Goal: Task Accomplishment & Management: Manage account settings

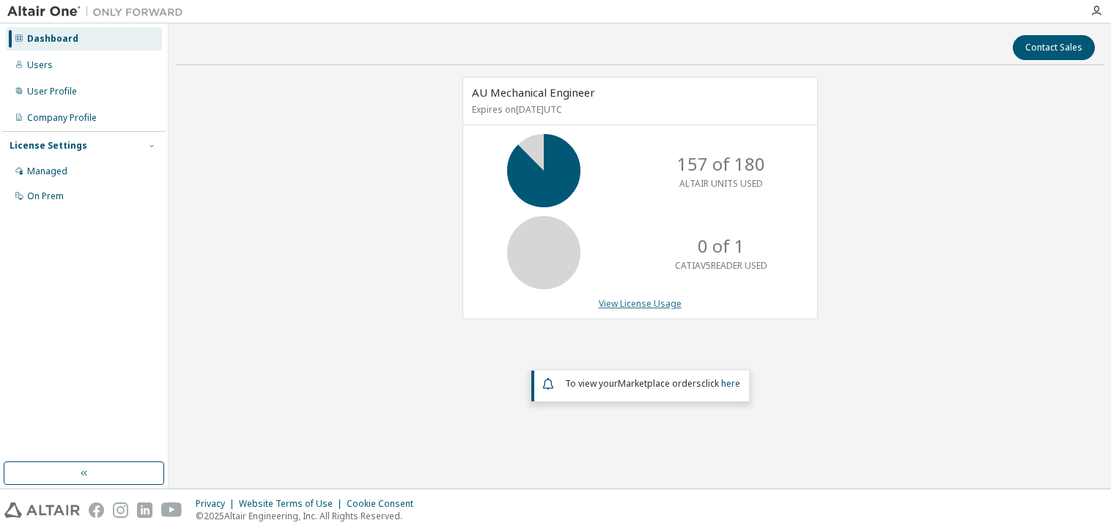
click at [611, 300] on link "View License Usage" at bounding box center [640, 303] width 83 height 12
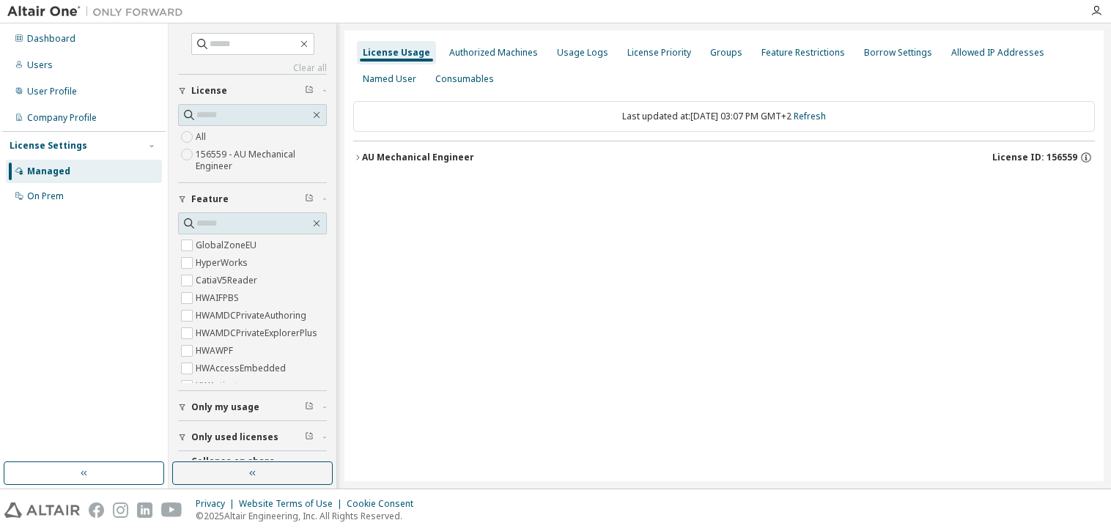
click at [358, 158] on icon "button" at bounding box center [357, 157] width 3 height 5
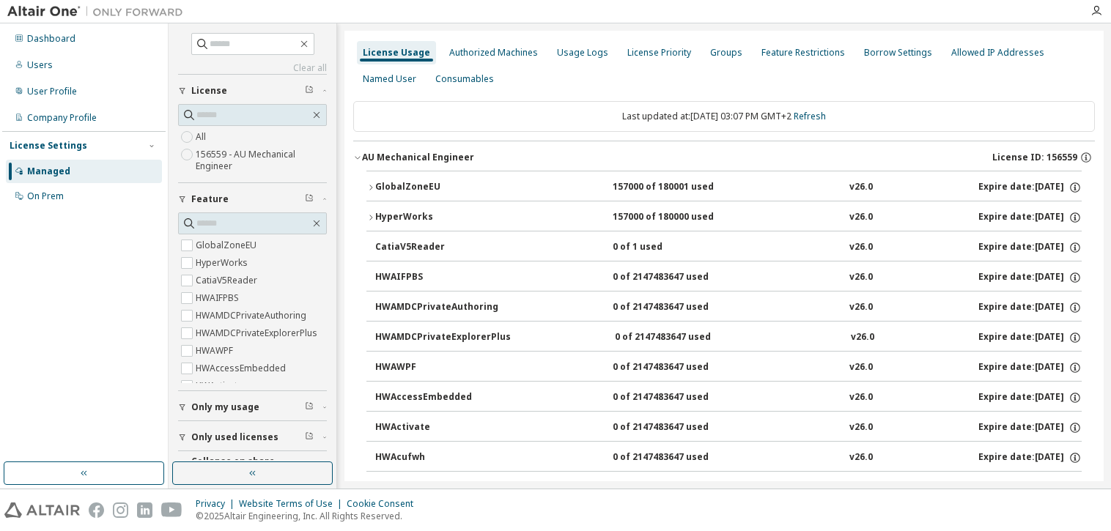
click at [369, 188] on icon "button" at bounding box center [370, 187] width 9 height 9
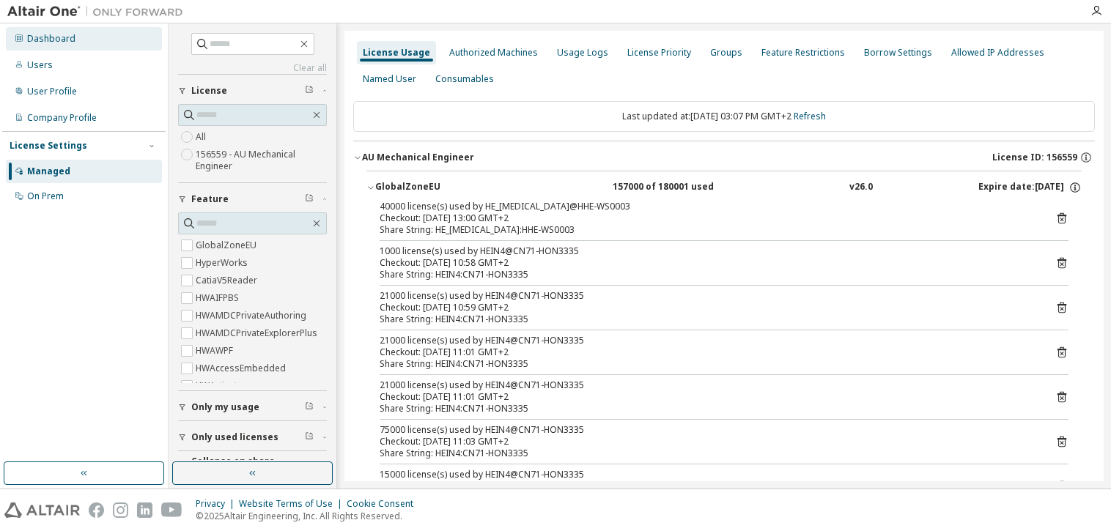
click at [32, 45] on div "Dashboard" at bounding box center [84, 38] width 156 height 23
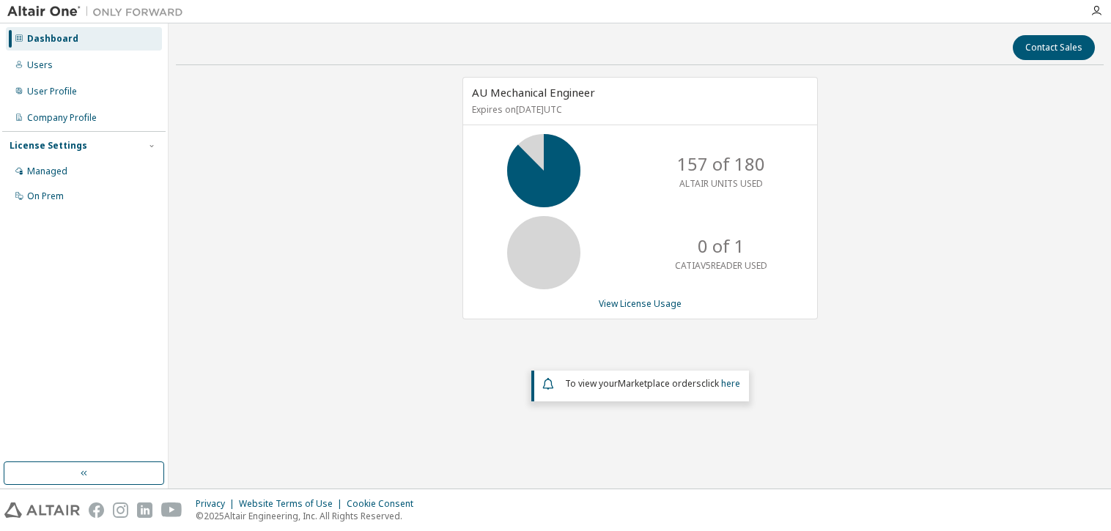
click at [980, 201] on div "AU Mechanical Engineer Expires on [DATE] UTC 157 of 180 ALTAIR UNITS USED 0 of …" at bounding box center [640, 249] width 928 height 345
click at [63, 39] on div "Dashboard" at bounding box center [52, 39] width 51 height 12
click at [54, 61] on div "Users" at bounding box center [84, 64] width 156 height 23
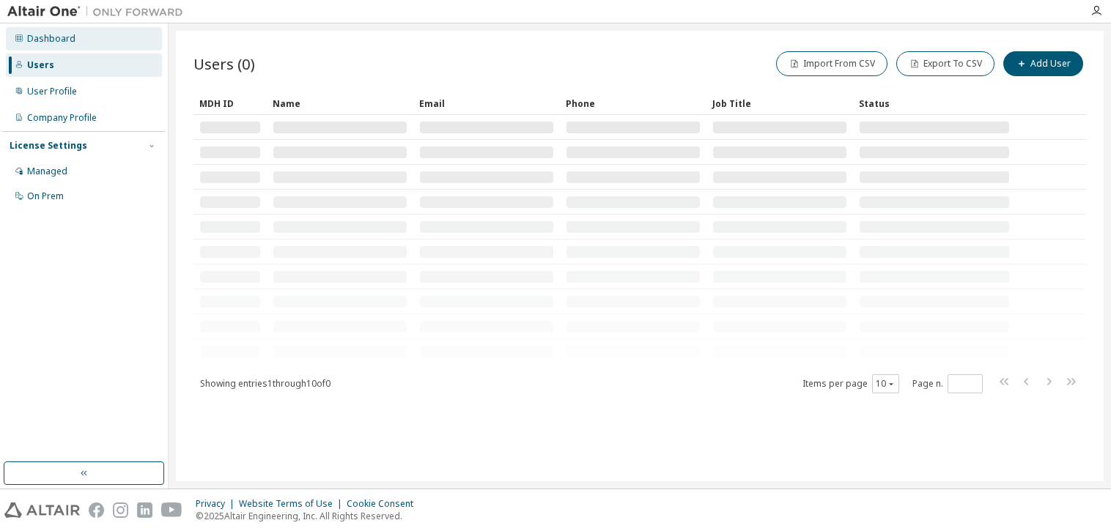
click at [59, 40] on div "Dashboard" at bounding box center [51, 39] width 48 height 12
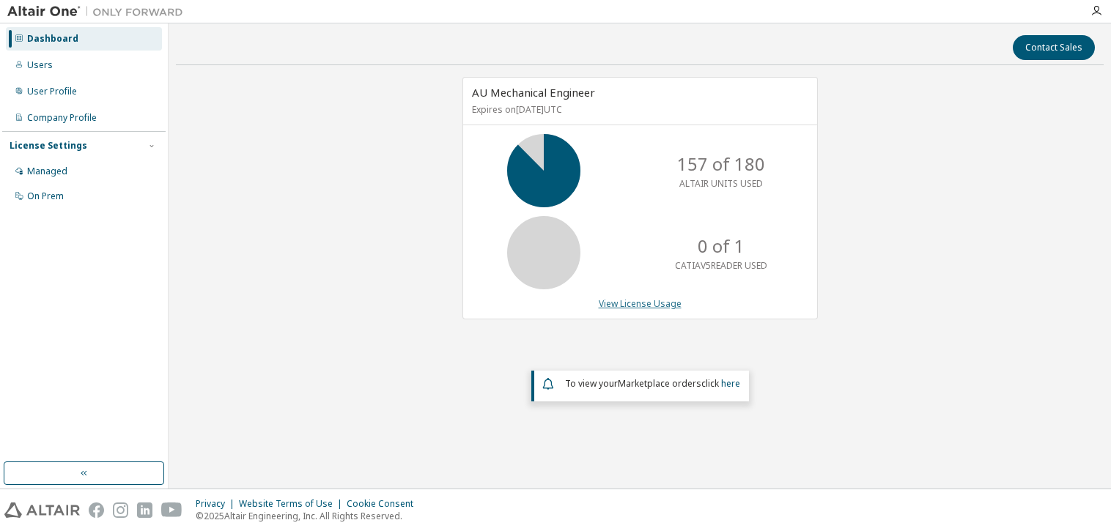
click at [635, 301] on link "View License Usage" at bounding box center [640, 303] width 83 height 12
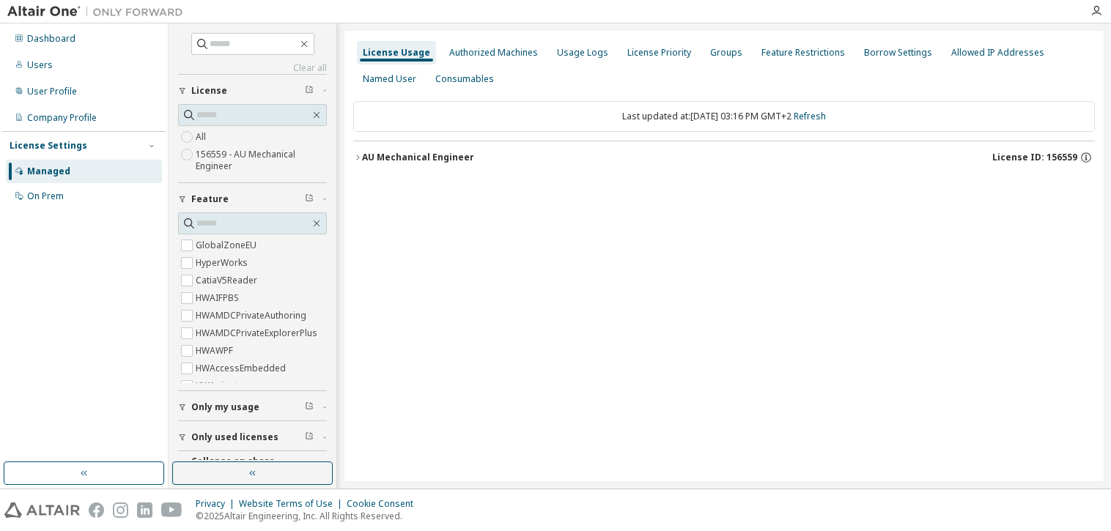
click at [358, 153] on icon "button" at bounding box center [357, 157] width 9 height 9
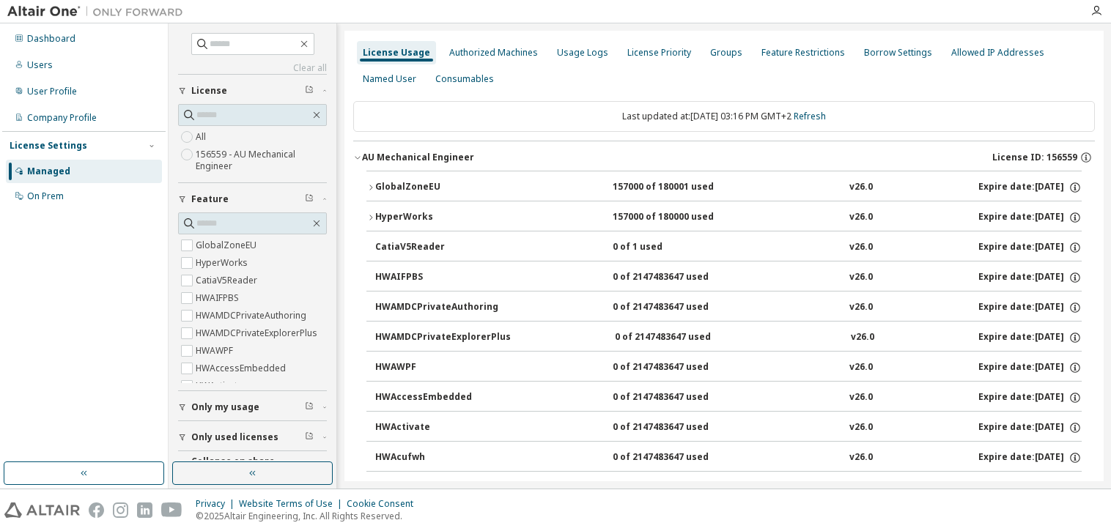
click at [372, 185] on icon "button" at bounding box center [370, 187] width 9 height 9
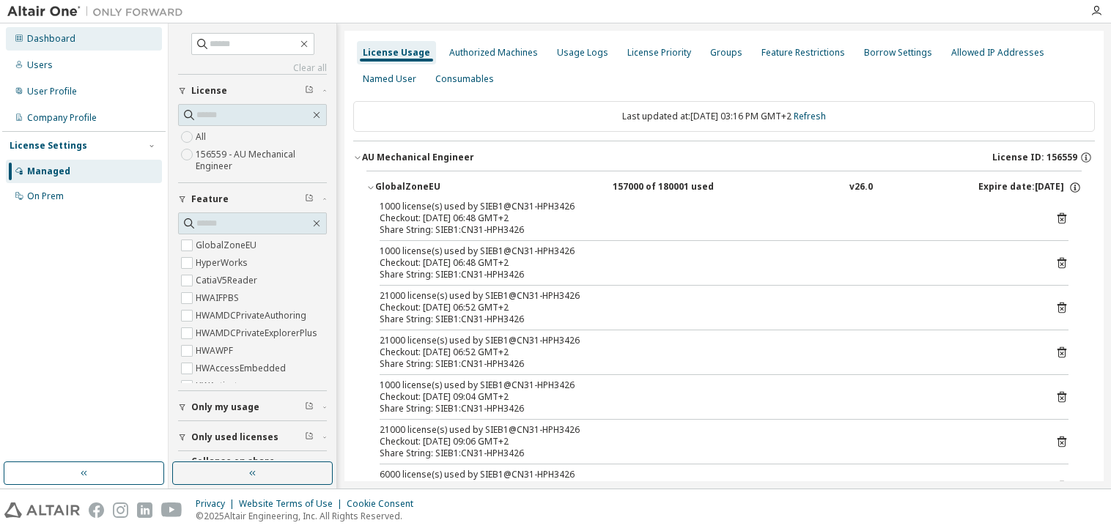
click at [62, 35] on div "Dashboard" at bounding box center [51, 39] width 48 height 12
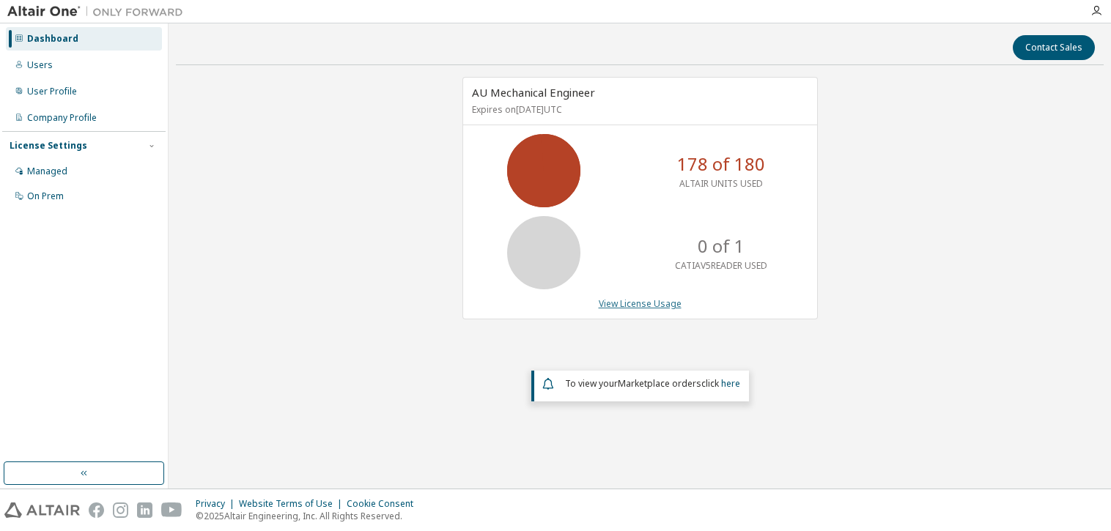
click at [622, 303] on link "View License Usage" at bounding box center [640, 303] width 83 height 12
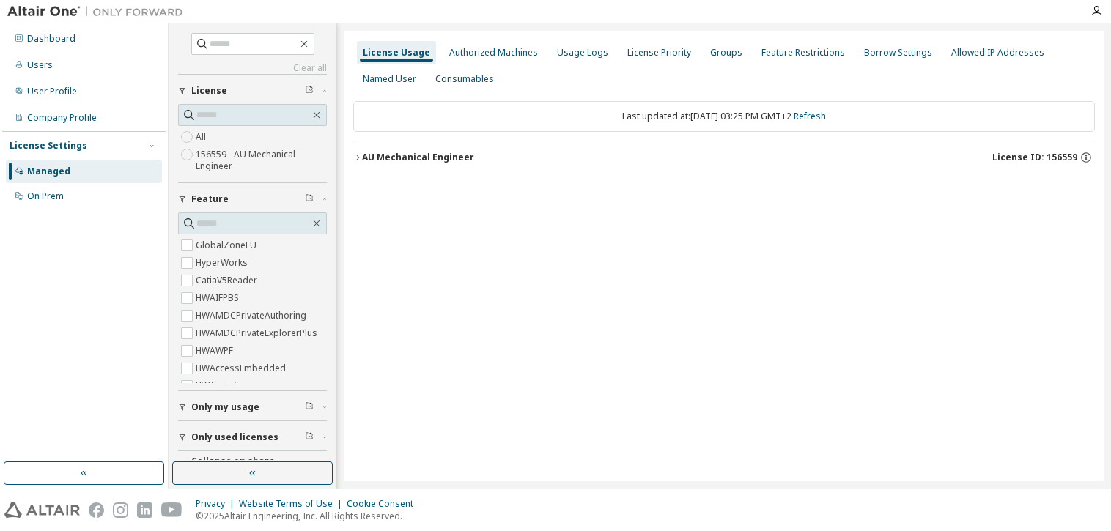
click at [356, 153] on icon "button" at bounding box center [357, 157] width 9 height 9
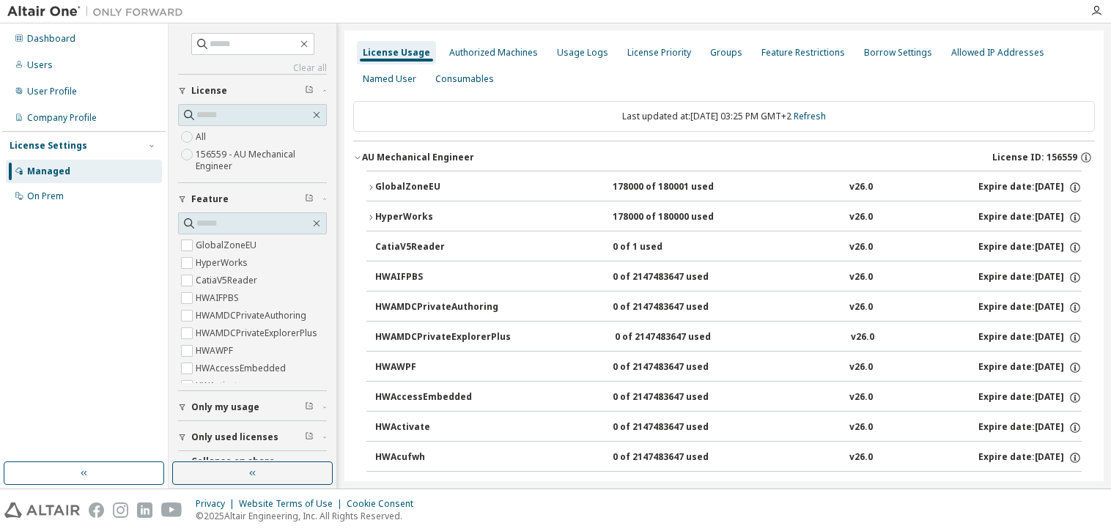
click at [372, 188] on icon "button" at bounding box center [370, 187] width 9 height 9
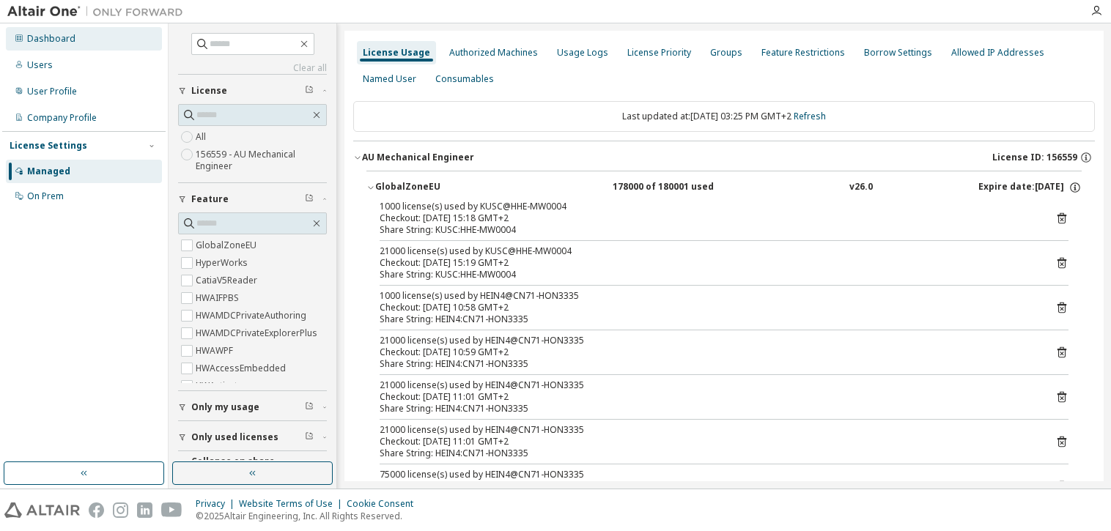
click at [42, 45] on div "Dashboard" at bounding box center [84, 38] width 156 height 23
